Goal: Find contact information: Find contact information

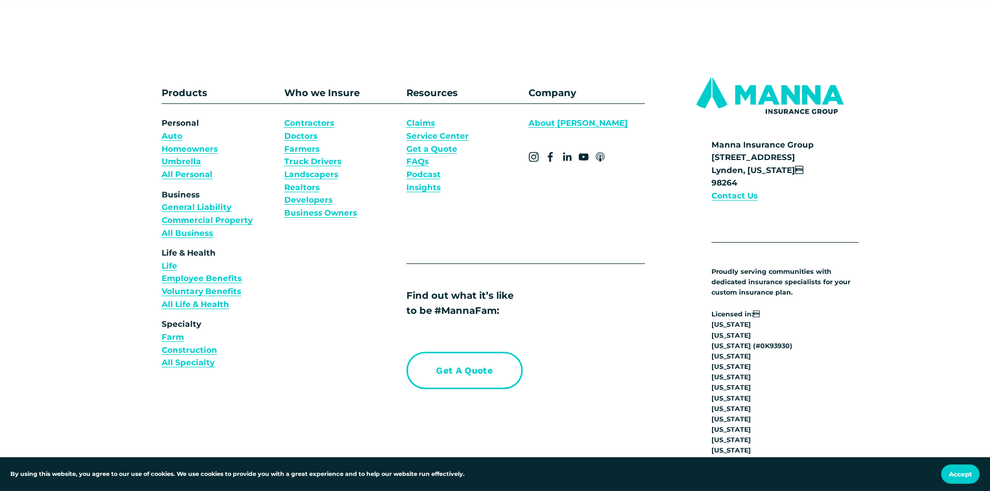
scroll to position [3896, 0]
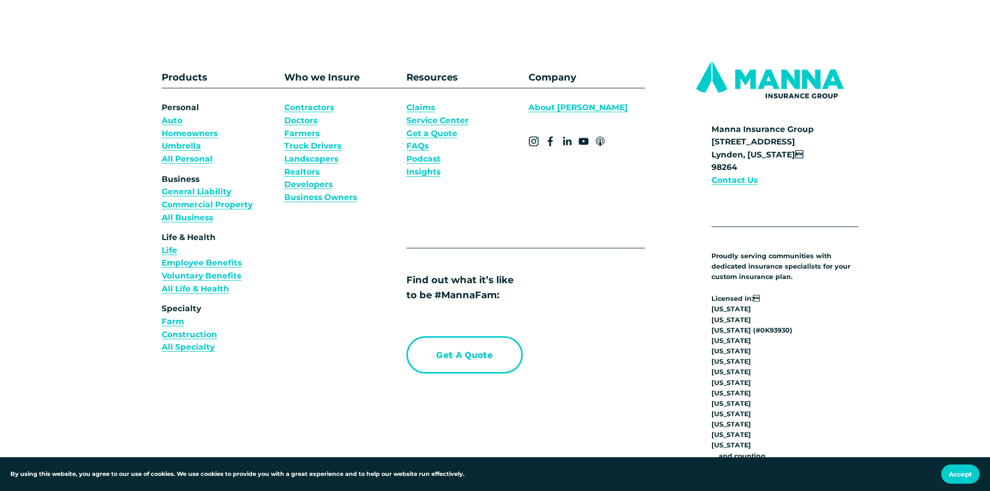
click at [739, 185] on strong "Contact Us" at bounding box center [734, 180] width 46 height 10
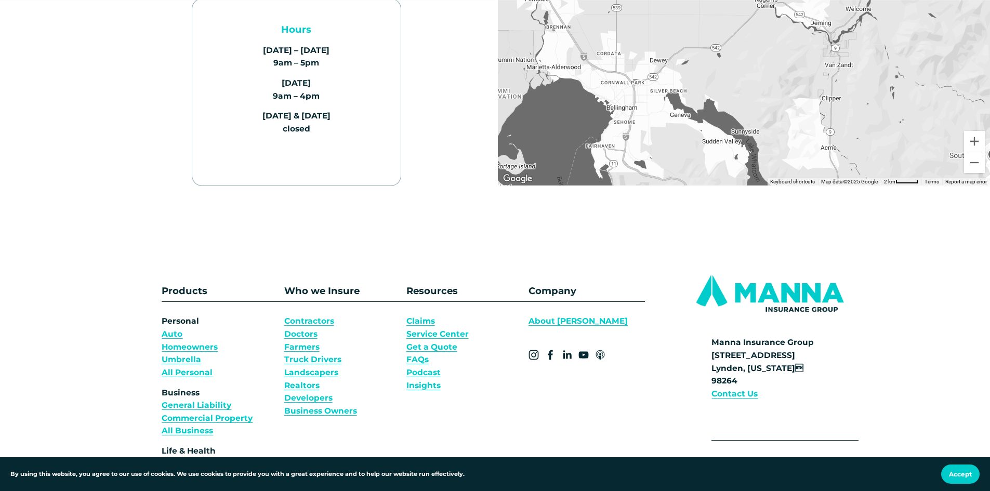
scroll to position [364, 0]
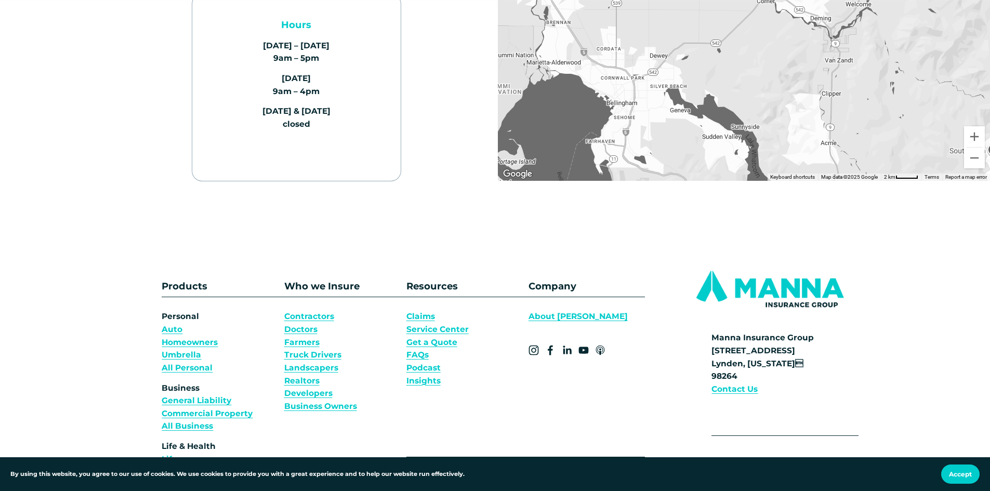
click at [539, 314] on link "About [PERSON_NAME]" at bounding box center [577, 316] width 99 height 13
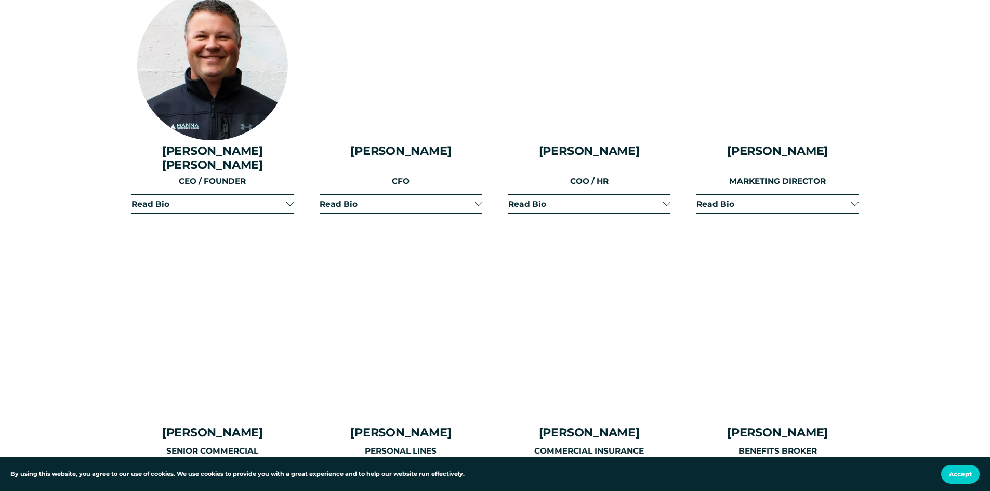
scroll to position [1402, 0]
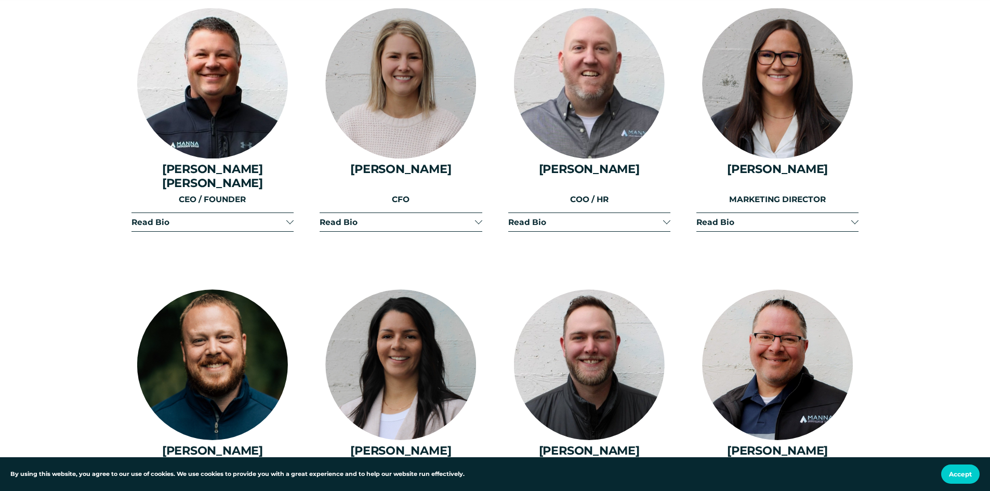
click at [478, 217] on div at bounding box center [477, 220] width 7 height 7
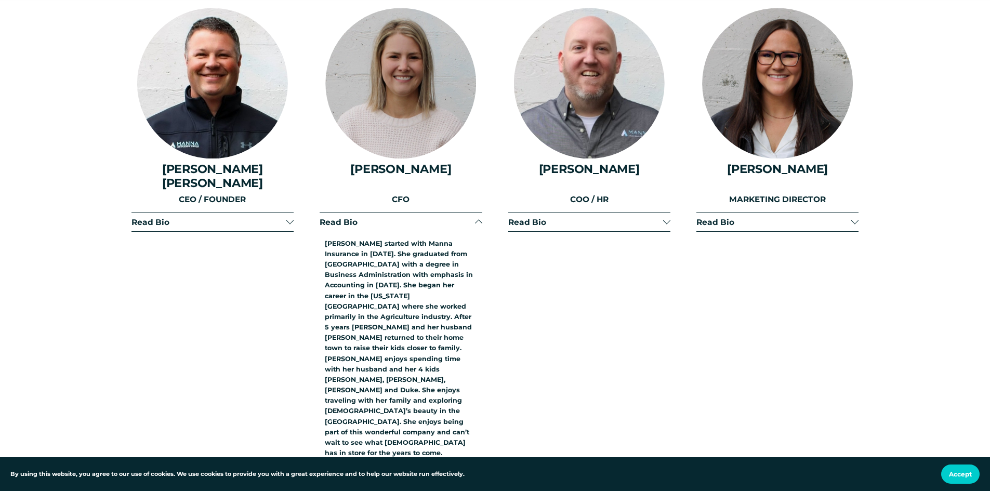
click at [478, 220] on div at bounding box center [478, 223] width 7 height 7
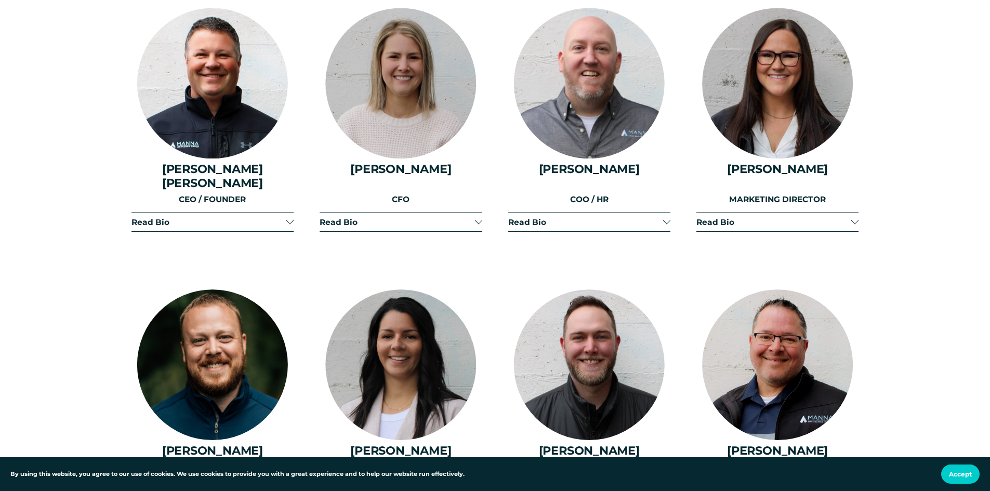
click at [666, 217] on div at bounding box center [666, 220] width 7 height 7
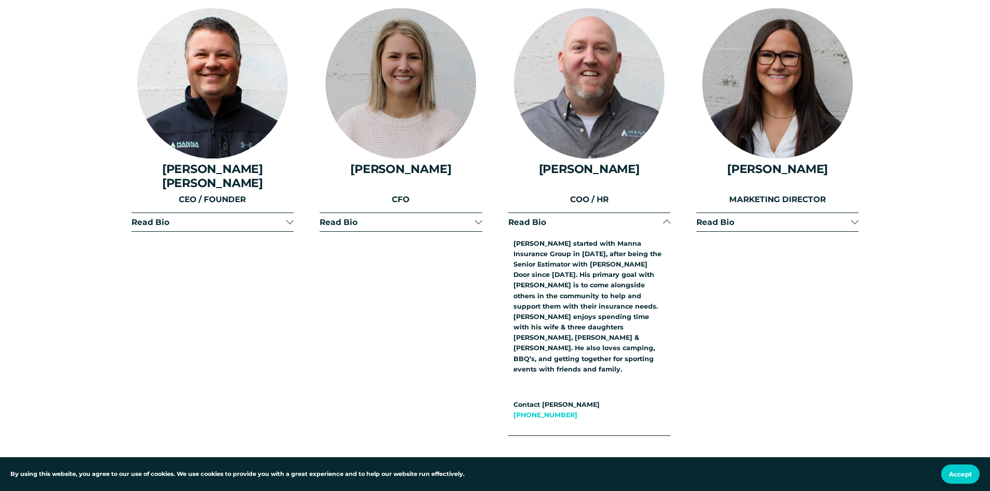
click at [666, 220] on div at bounding box center [666, 223] width 7 height 7
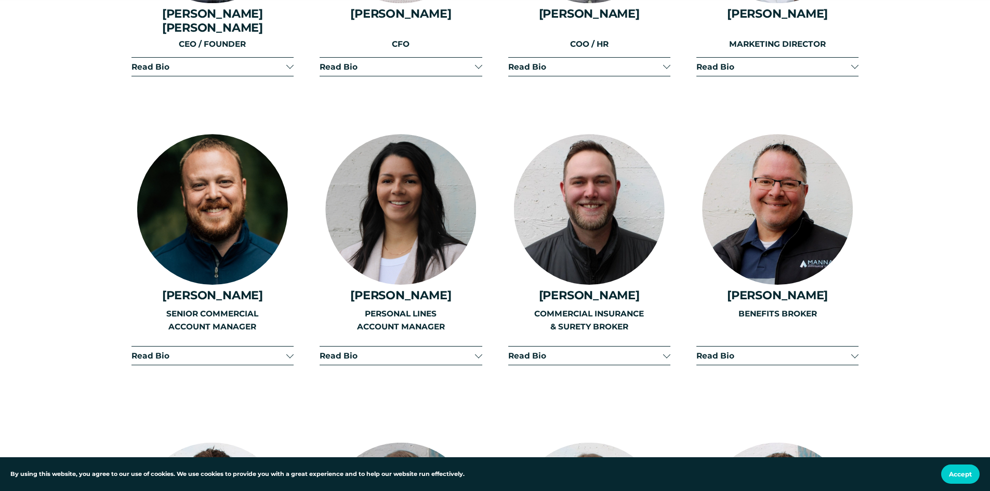
scroll to position [1558, 0]
click at [469, 350] on span "Read Bio" at bounding box center [396, 355] width 155 height 10
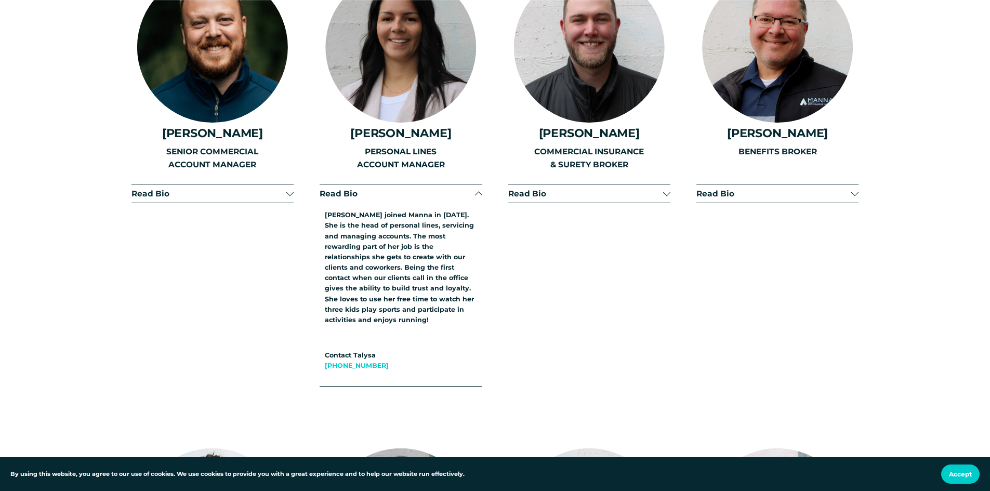
scroll to position [1714, 0]
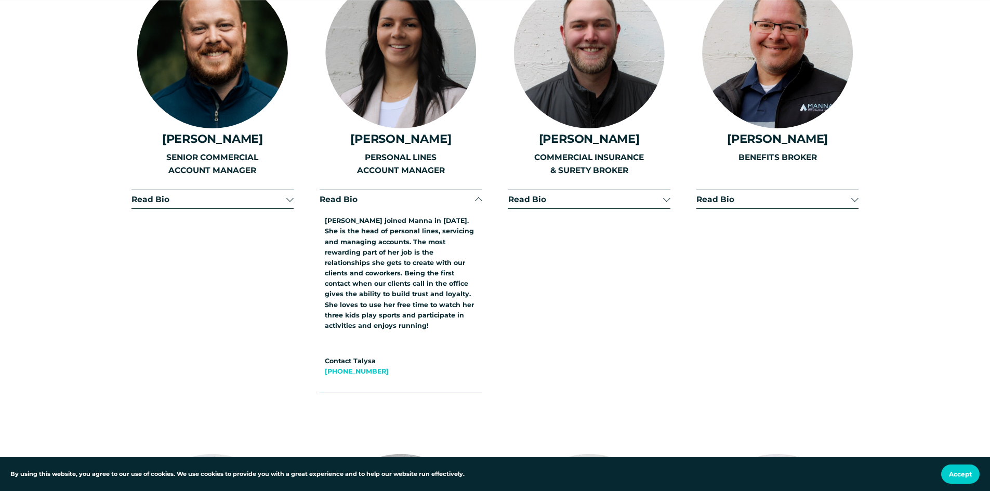
click at [478, 197] on div at bounding box center [478, 200] width 7 height 7
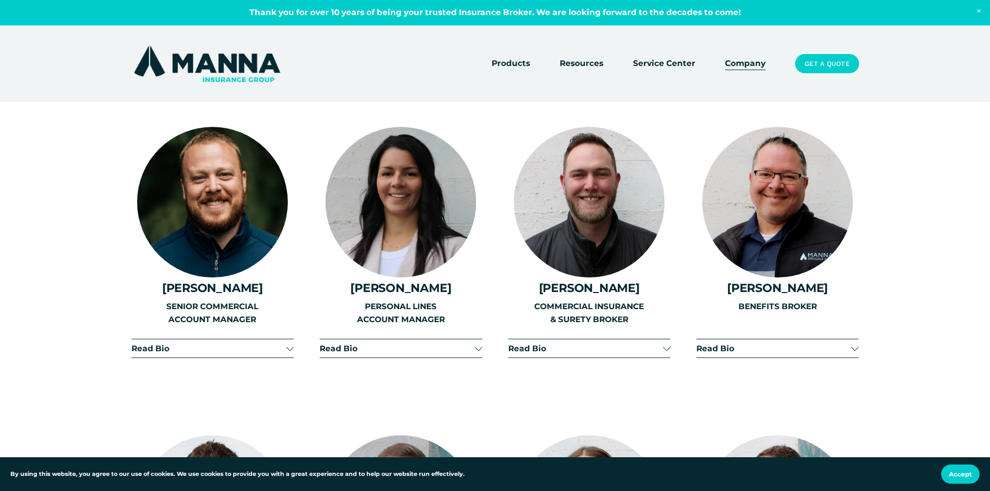
scroll to position [1558, 0]
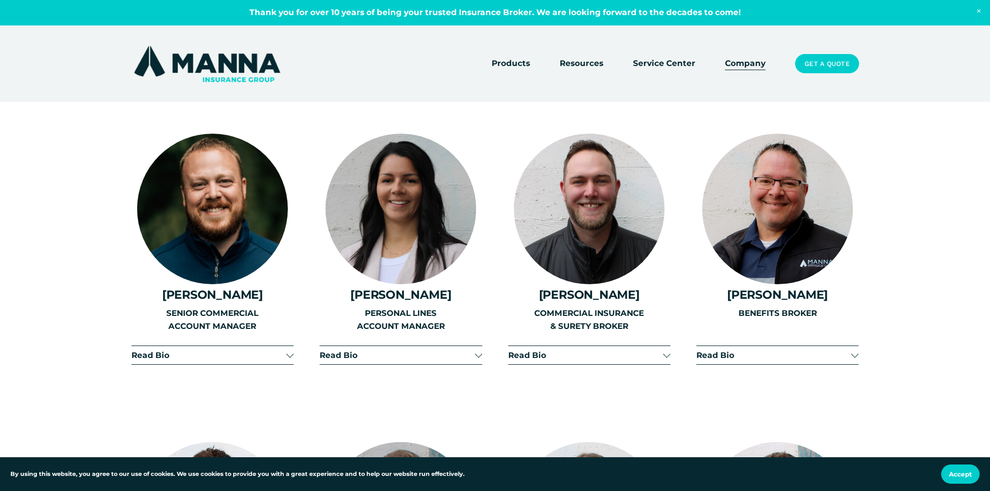
click at [384, 252] on div at bounding box center [400, 208] width 151 height 151
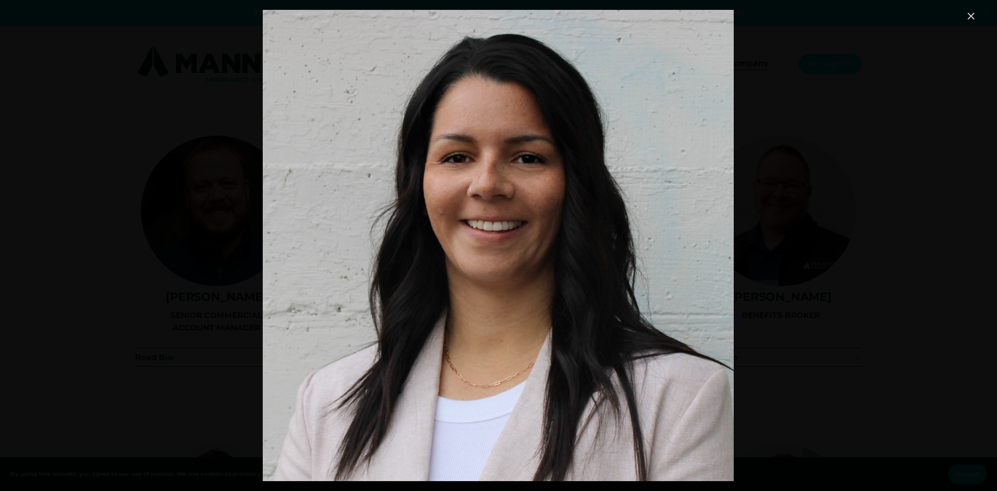
click at [971, 18] on link "Close" at bounding box center [971, 16] width 12 height 12
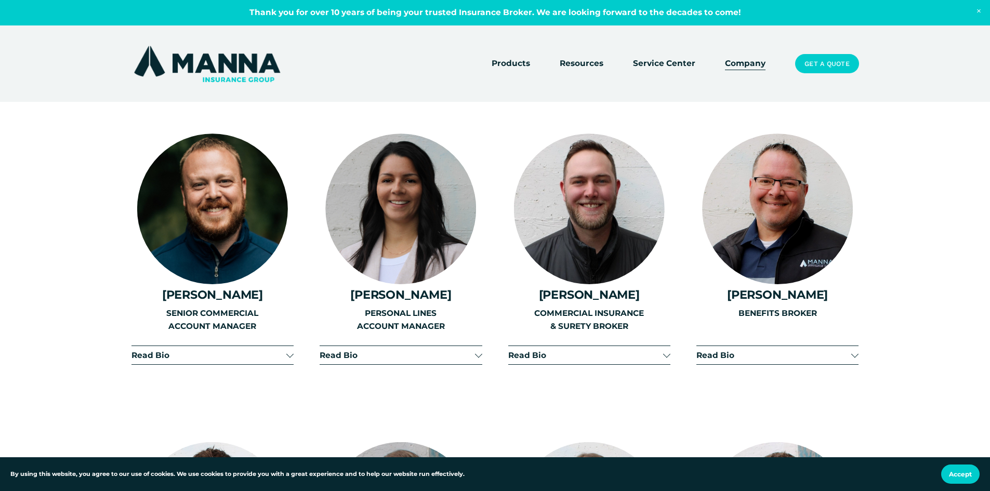
click at [383, 350] on span "Read Bio" at bounding box center [396, 355] width 155 height 10
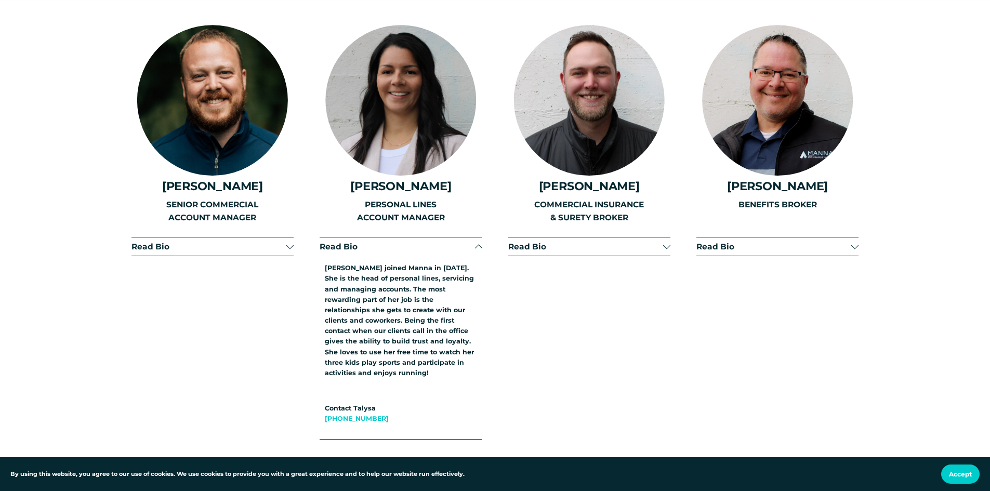
scroll to position [1662, 0]
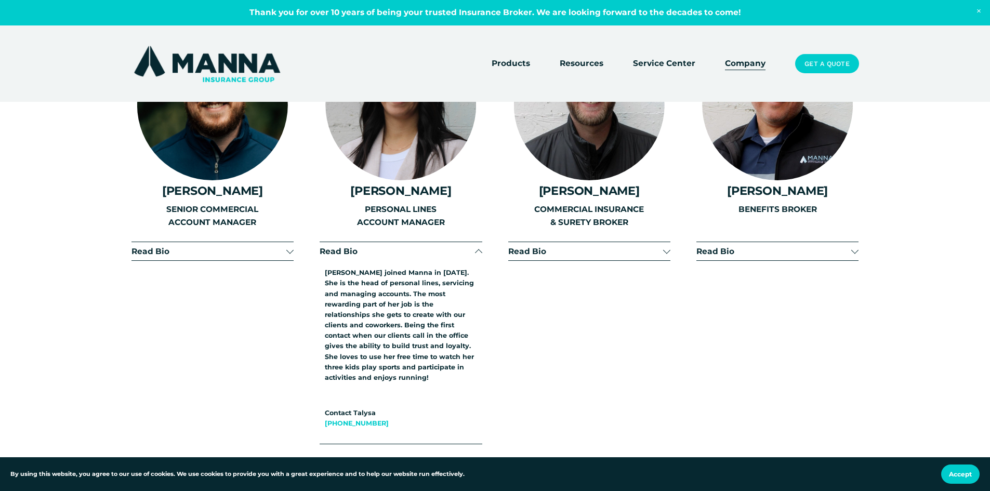
click at [476, 248] on div at bounding box center [478, 251] width 7 height 7
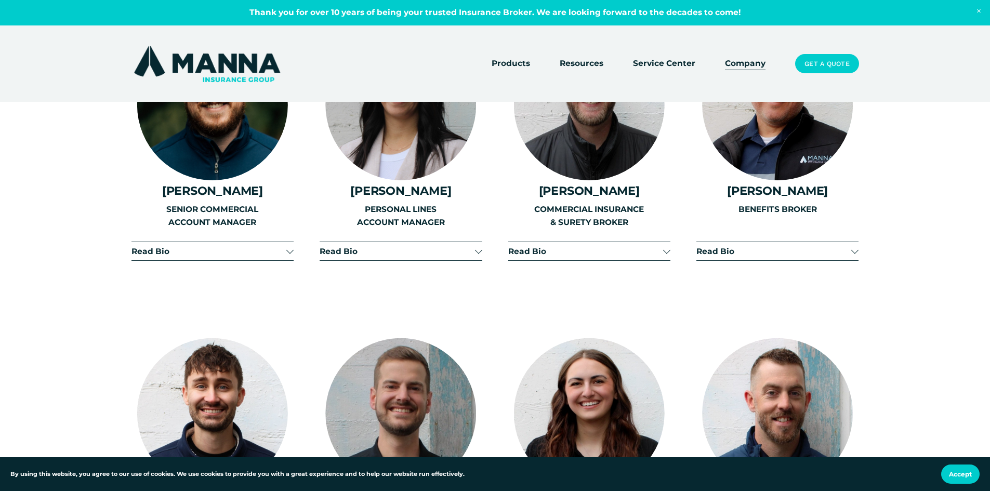
click at [280, 246] on span "Read Bio" at bounding box center [208, 251] width 155 height 10
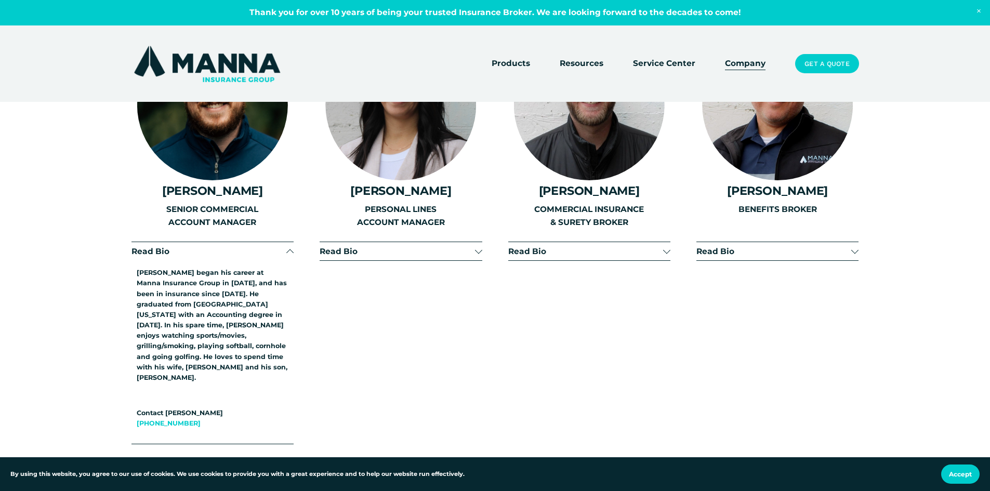
click at [280, 246] on span "Read Bio" at bounding box center [208, 251] width 155 height 10
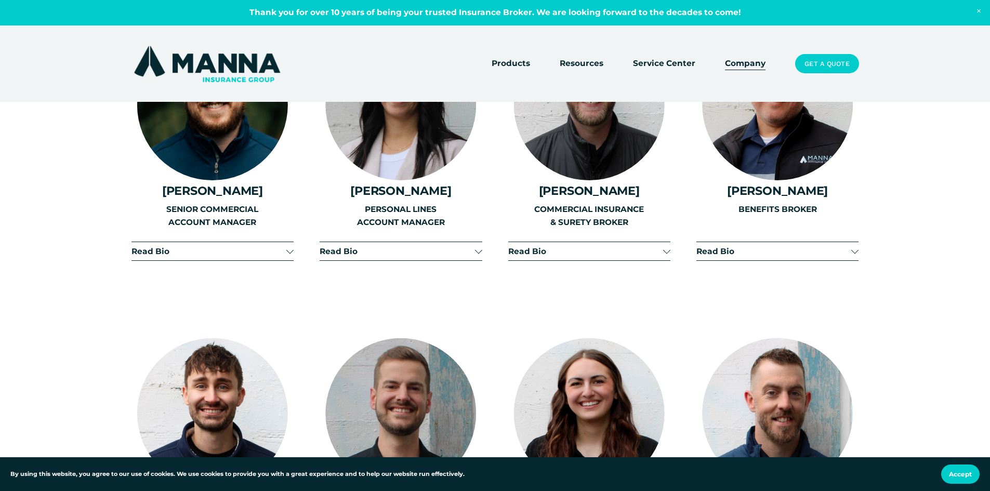
click at [642, 249] on button "Read Bio" at bounding box center [589, 251] width 162 height 18
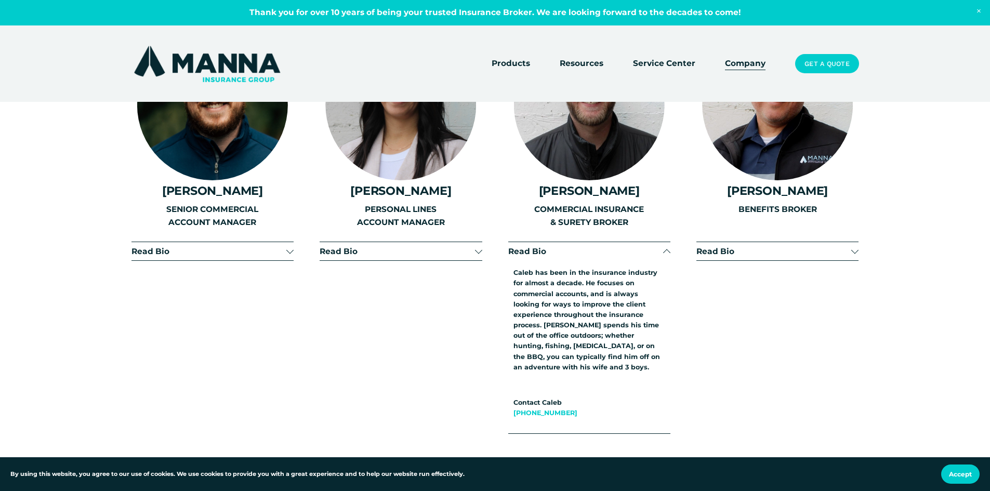
click at [642, 249] on button "Read Bio" at bounding box center [589, 251] width 162 height 18
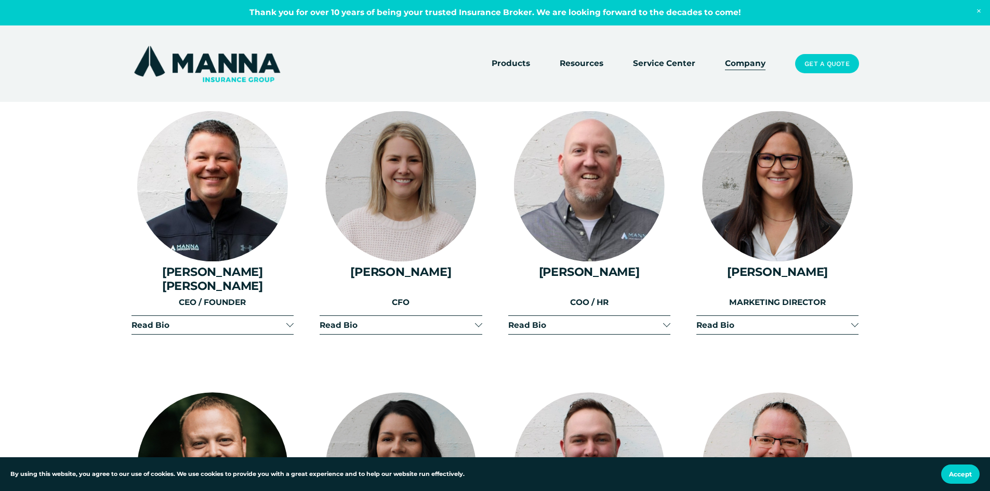
scroll to position [1299, 0]
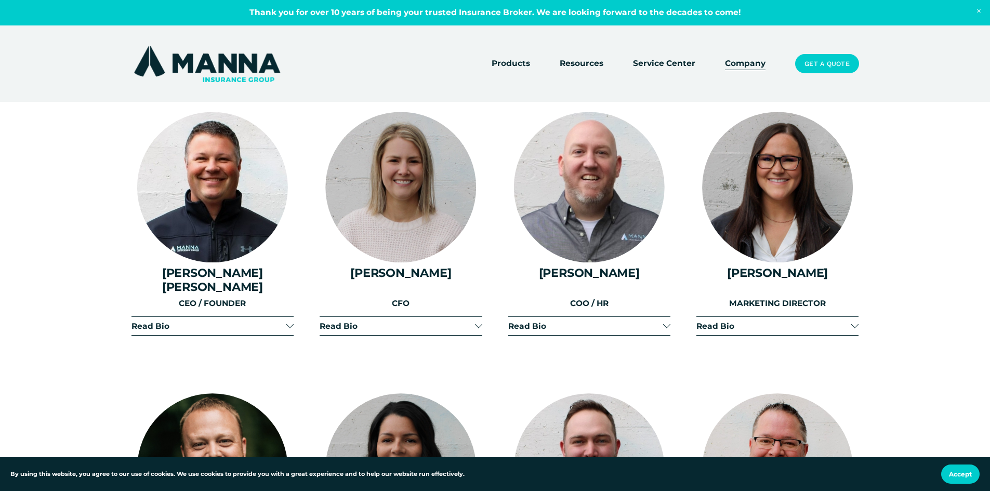
click at [288, 321] on div at bounding box center [289, 324] width 7 height 7
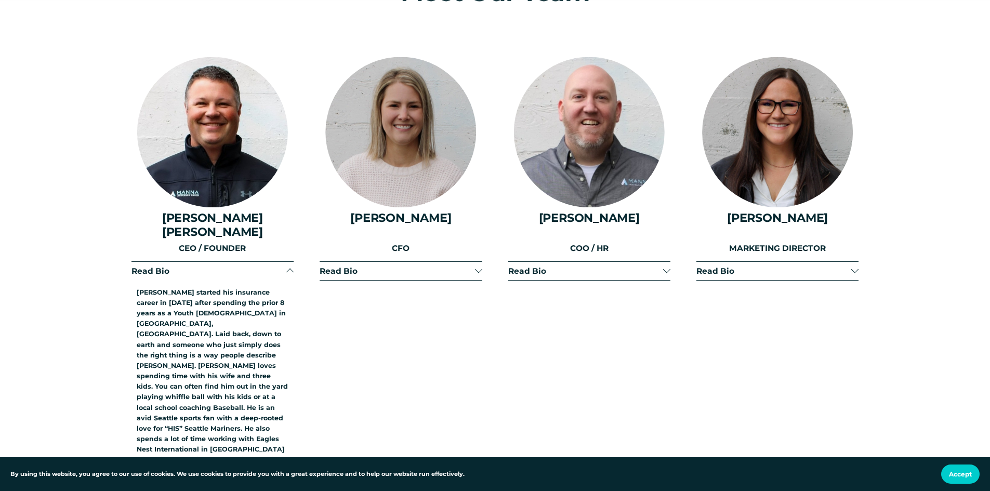
scroll to position [1402, 0]
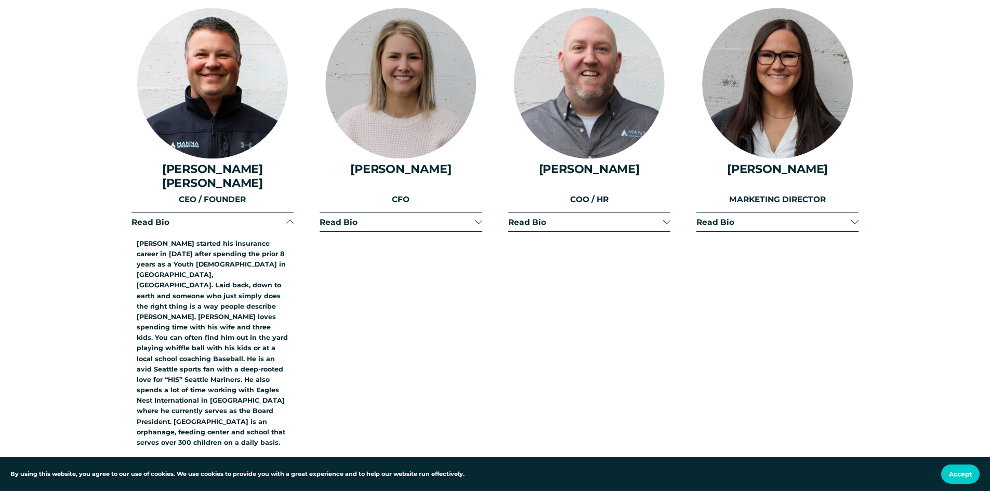
click at [291, 220] on div at bounding box center [289, 223] width 7 height 7
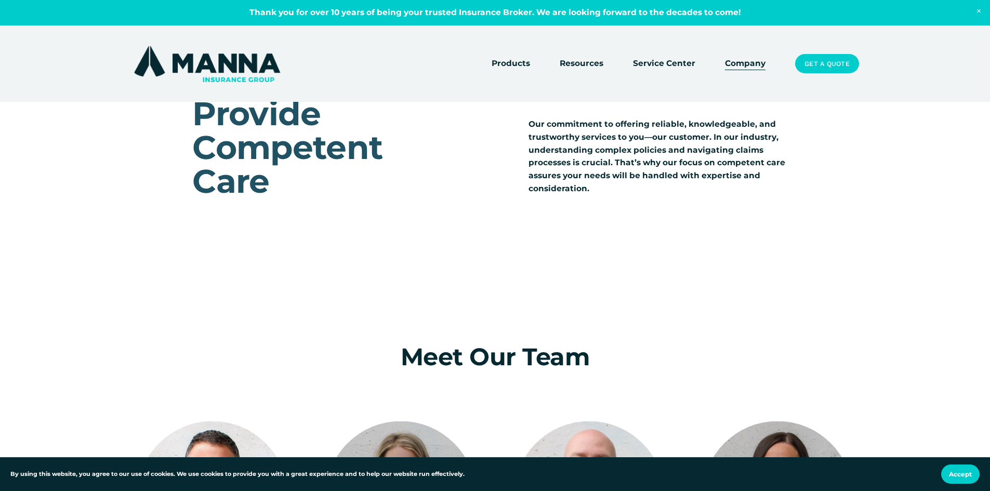
scroll to position [987, 0]
